Goal: Navigation & Orientation: Find specific page/section

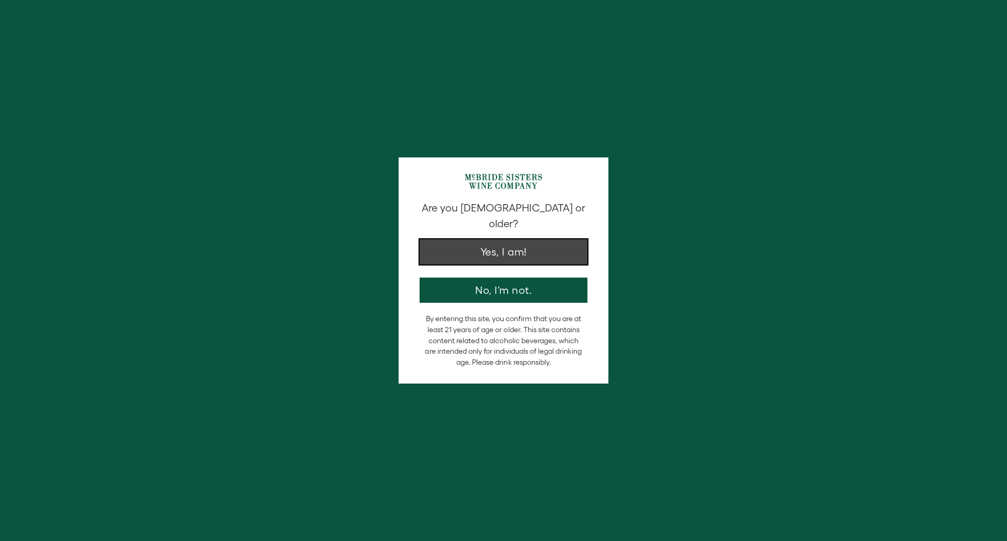
click at [560, 240] on button "Yes, I am!" at bounding box center [504, 251] width 168 height 25
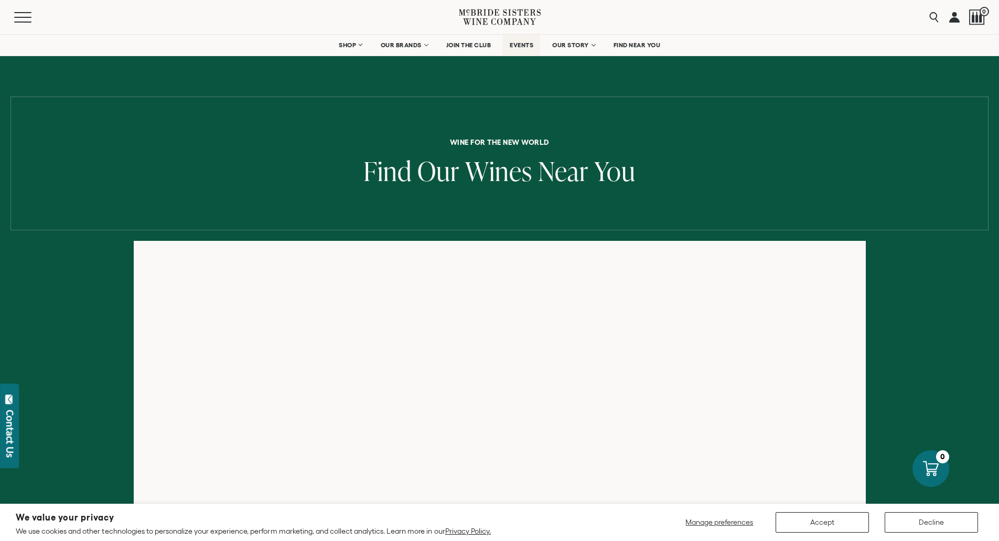
click at [529, 48] on span "EVENTS" at bounding box center [522, 44] width 24 height 7
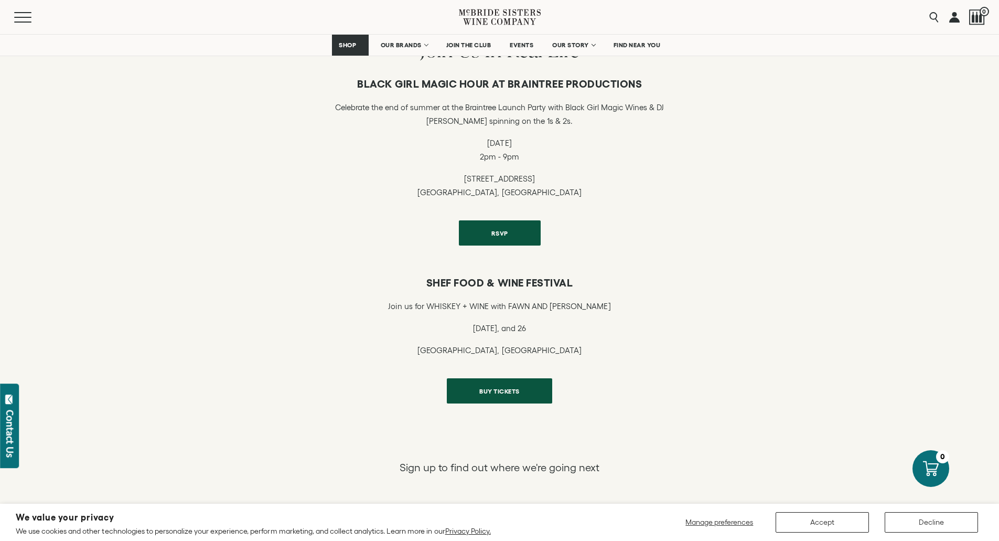
scroll to position [367, 0]
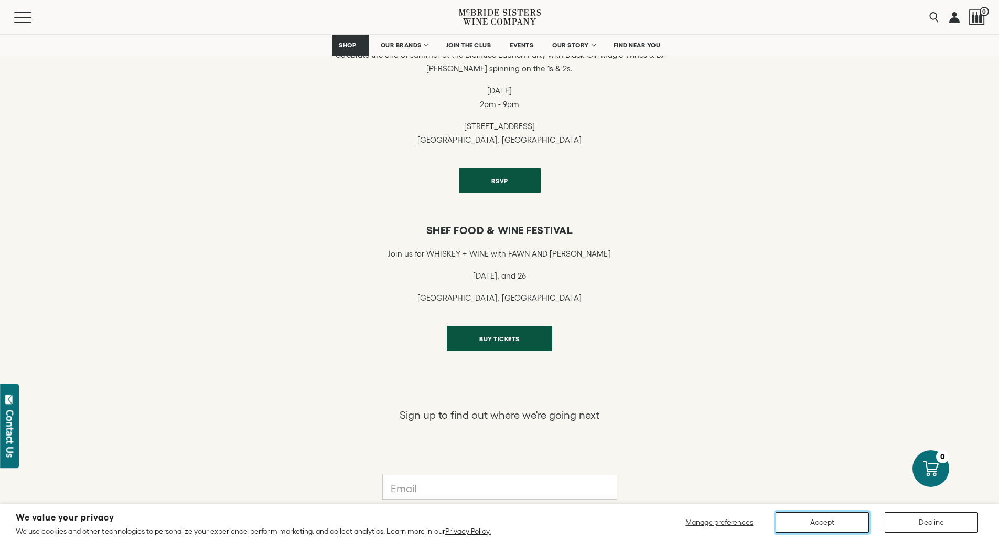
click at [847, 516] on button "Accept" at bounding box center [822, 522] width 93 height 20
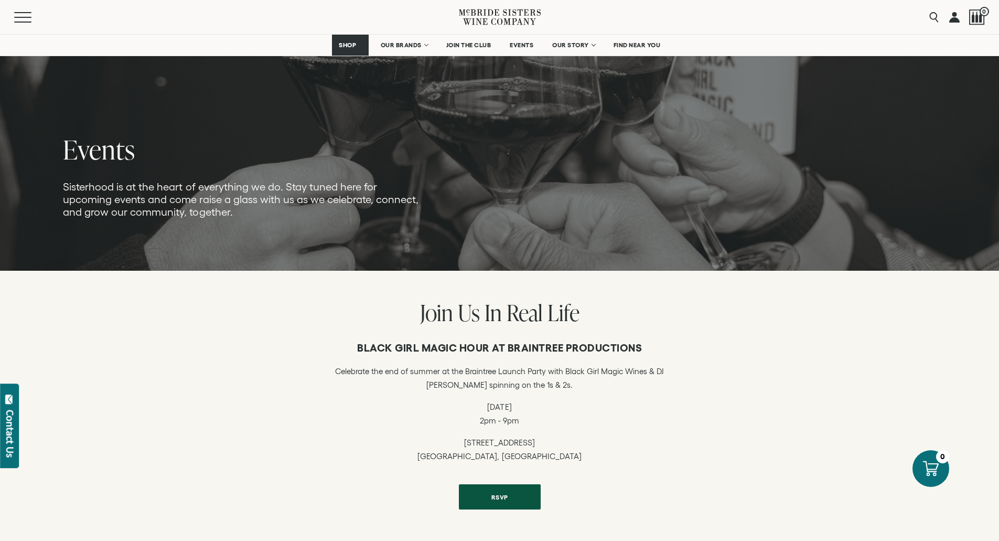
scroll to position [0, 0]
